Goal: Task Accomplishment & Management: Complete application form

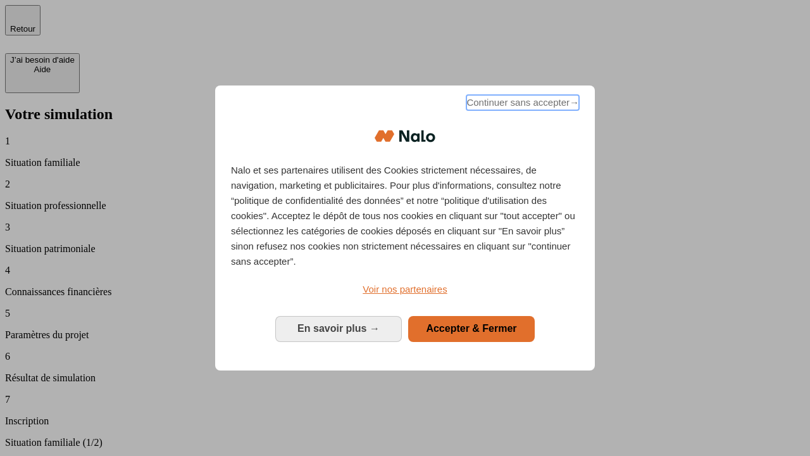
click at [522, 104] on span "Continuer sans accepter →" at bounding box center [523, 102] width 113 height 15
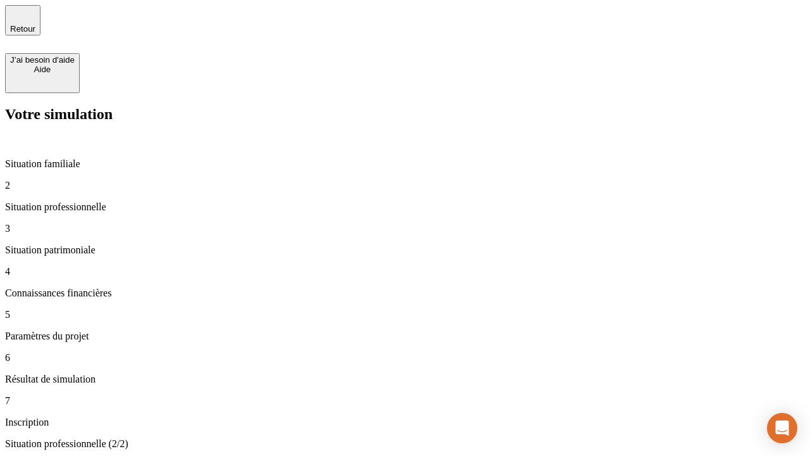
type input "30 000"
type input "0"
type input "1 000"
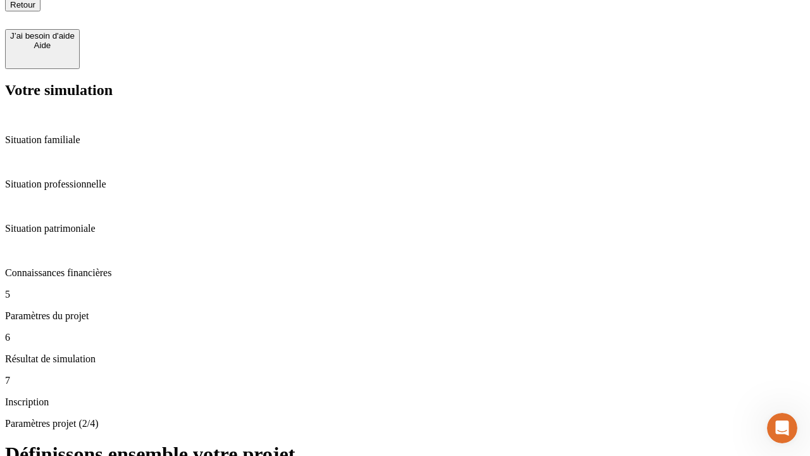
scroll to position [13, 0]
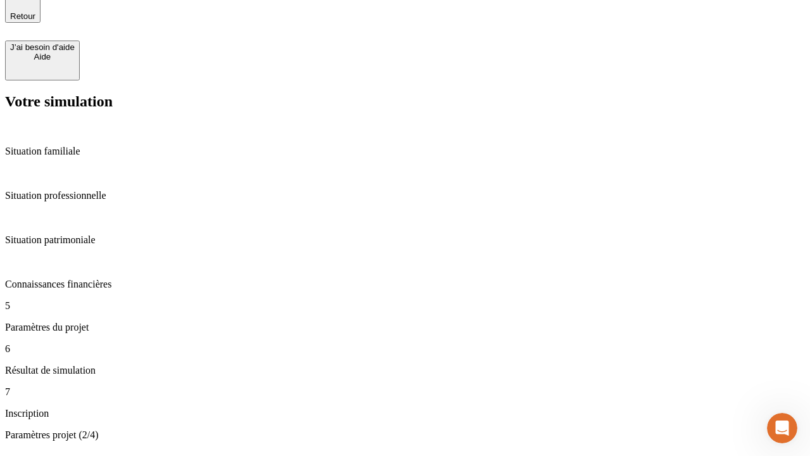
type input "40"
type input "200 000"
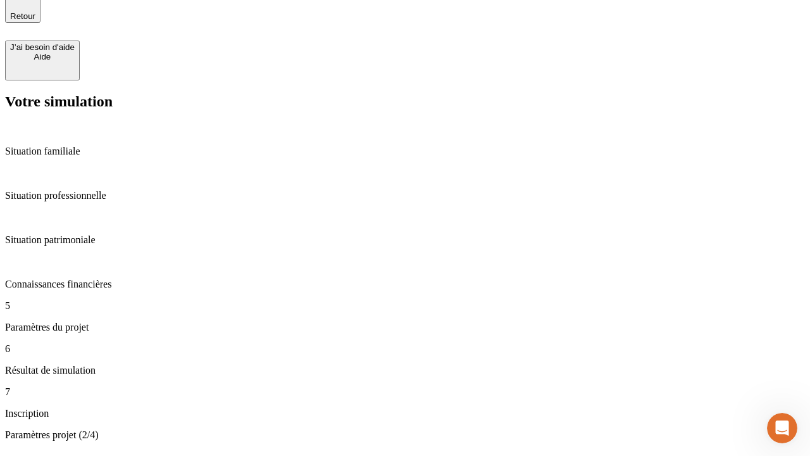
type input "640"
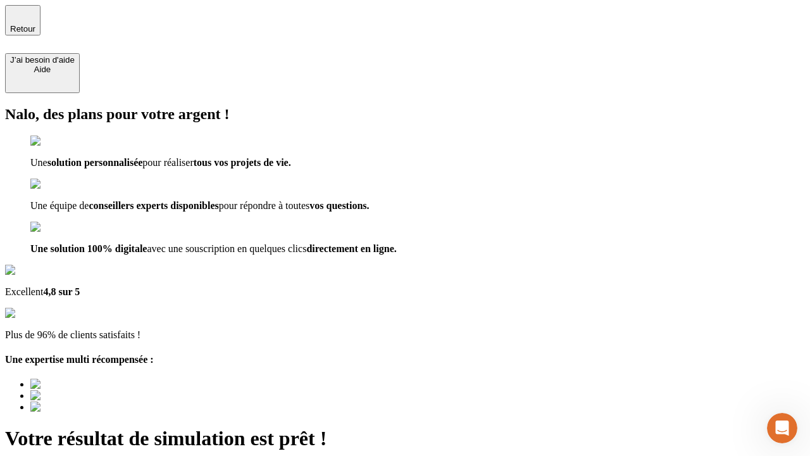
type input "[EMAIL_ADDRESS][DOMAIN_NAME]"
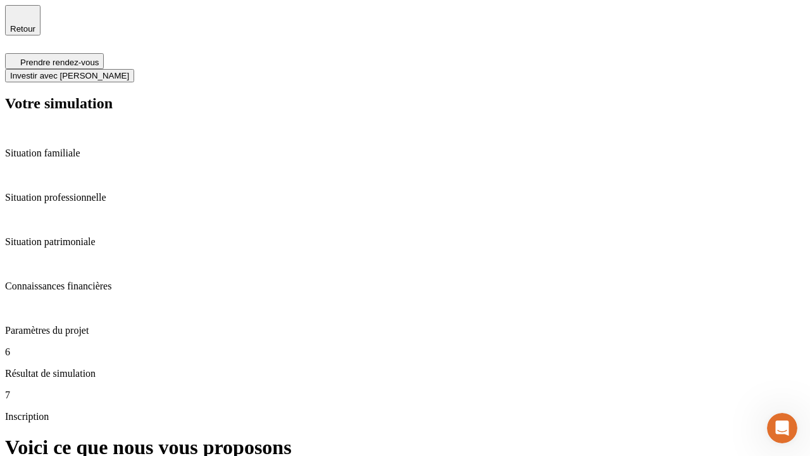
click at [129, 71] on span "Investir avec [PERSON_NAME]" at bounding box center [69, 75] width 119 height 9
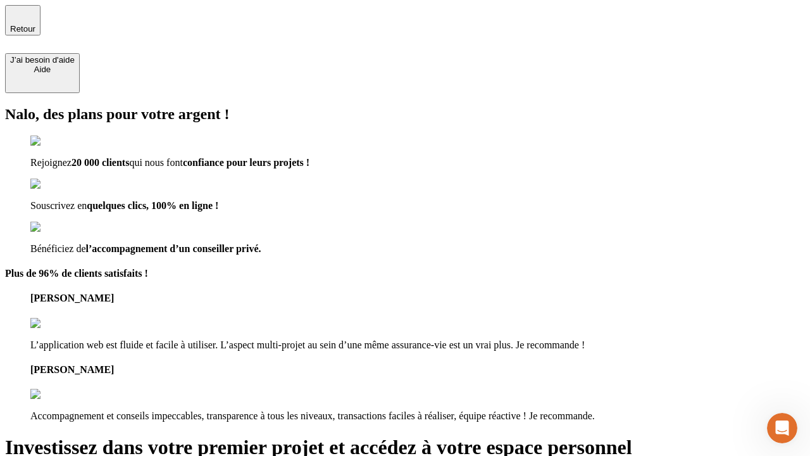
type input "abc"
